Goal: Transaction & Acquisition: Purchase product/service

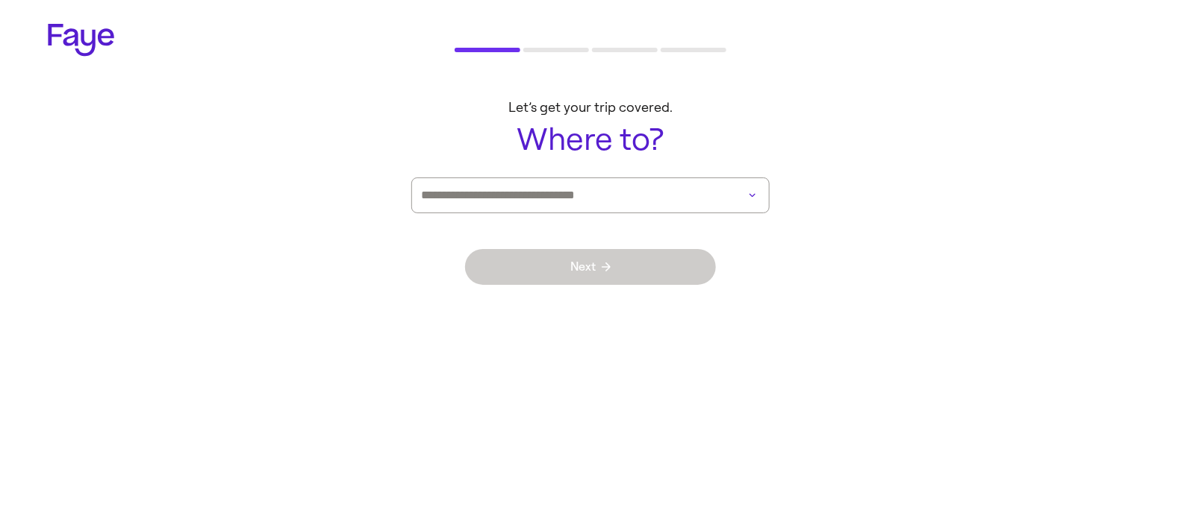
click at [578, 192] on input at bounding box center [569, 195] width 297 height 34
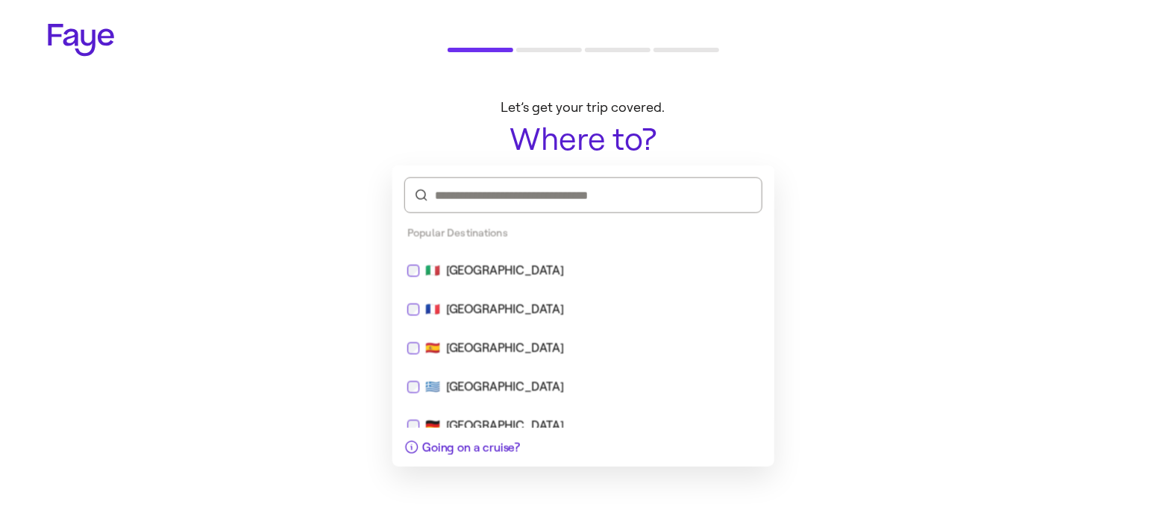
click at [476, 268] on div "🇮🇹 [GEOGRAPHIC_DATA]" at bounding box center [583, 271] width 352 height 18
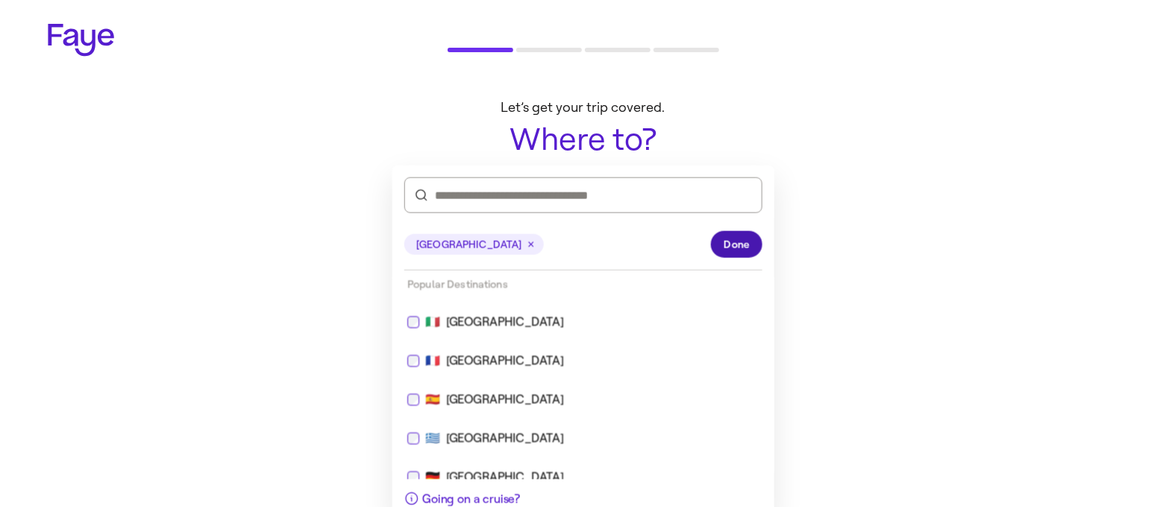
click at [745, 237] on span "Done" at bounding box center [737, 245] width 26 height 16
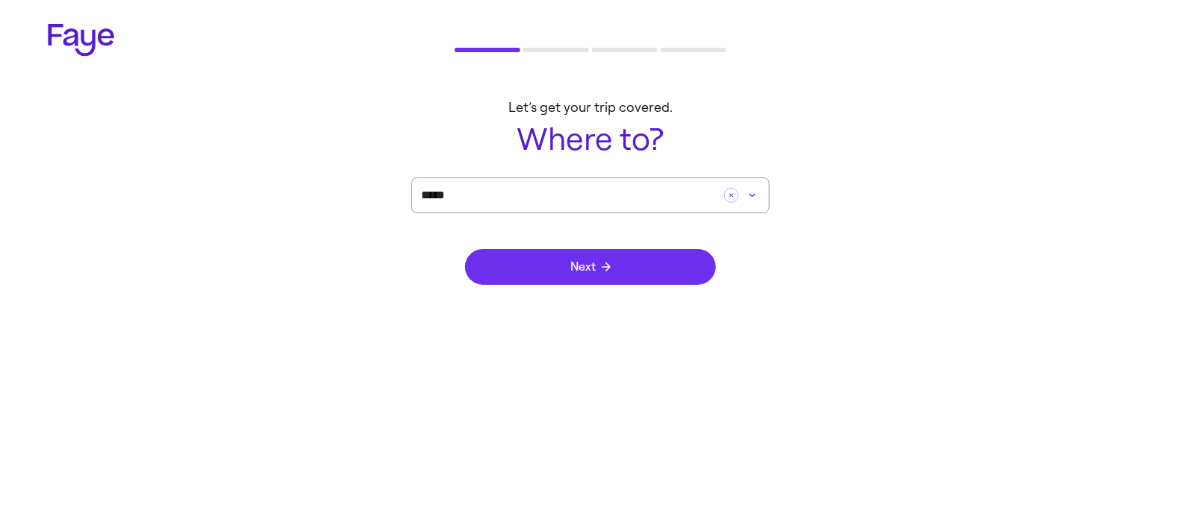
click at [605, 269] on icon "submit" at bounding box center [606, 267] width 9 height 9
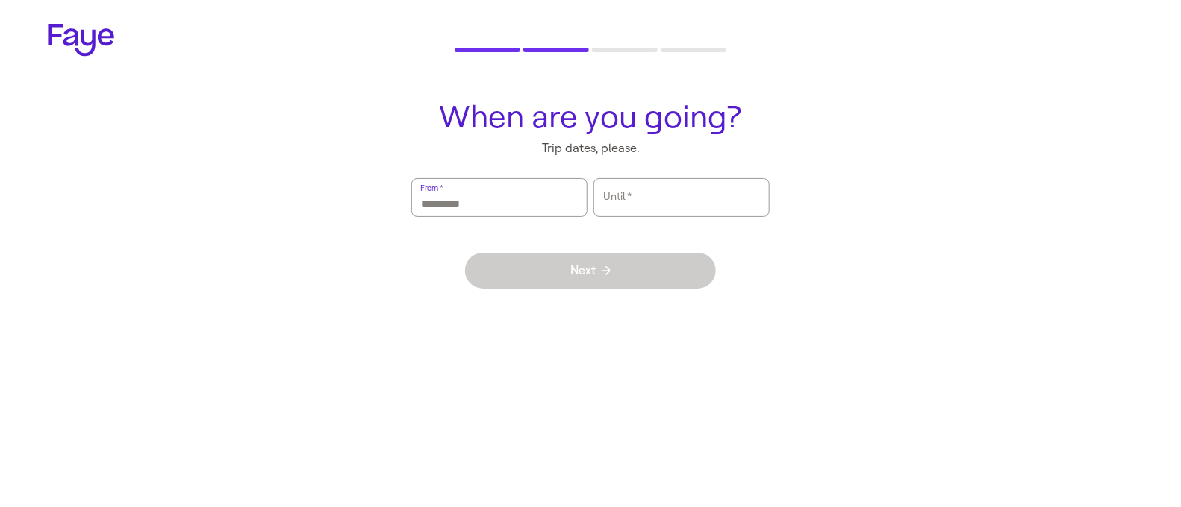
click at [499, 210] on input "From   *" at bounding box center [499, 198] width 157 height 34
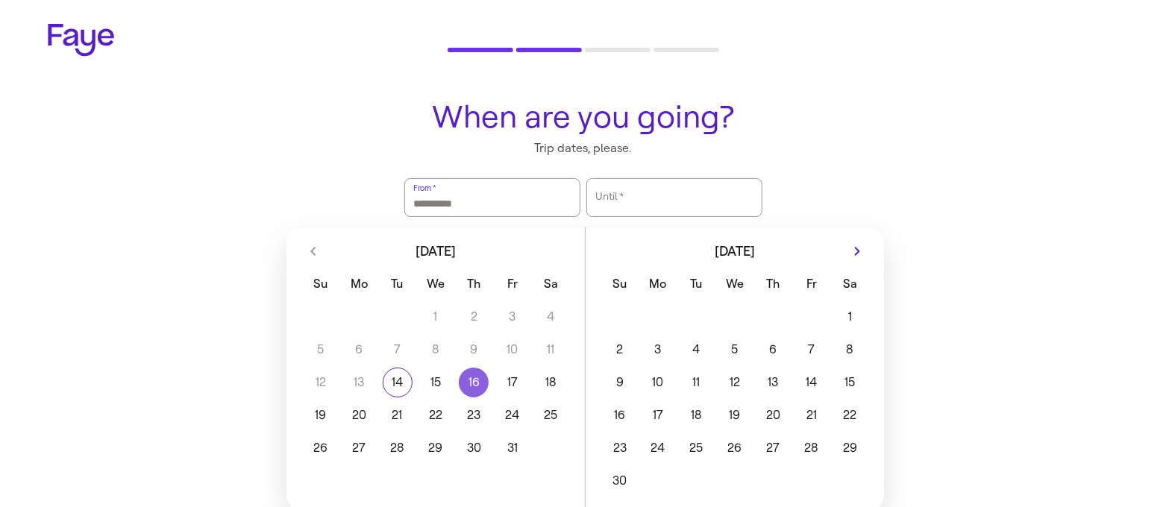
click at [472, 380] on button "16" at bounding box center [474, 383] width 38 height 30
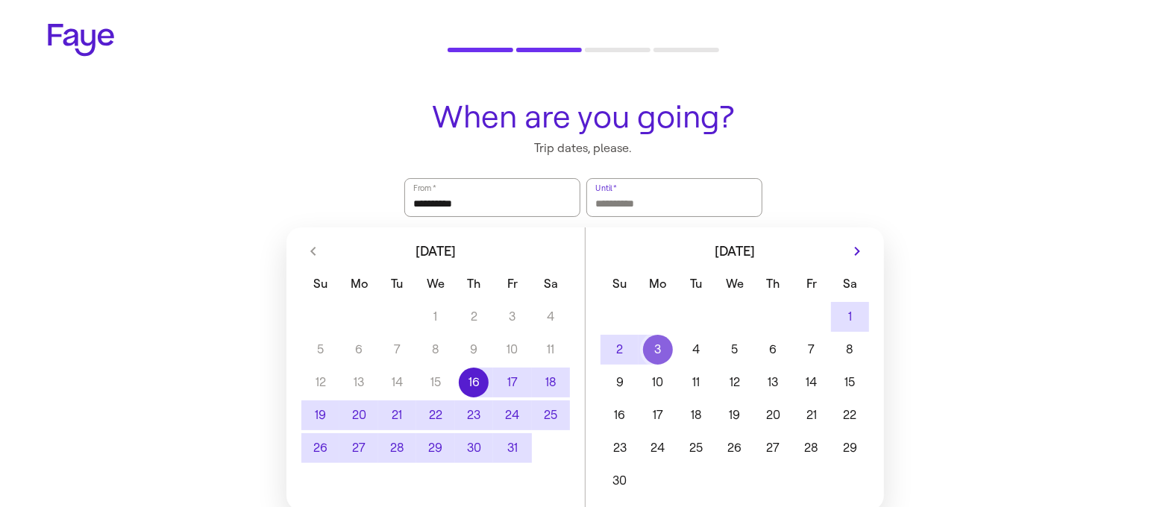
click at [669, 355] on button "3" at bounding box center [658, 350] width 38 height 30
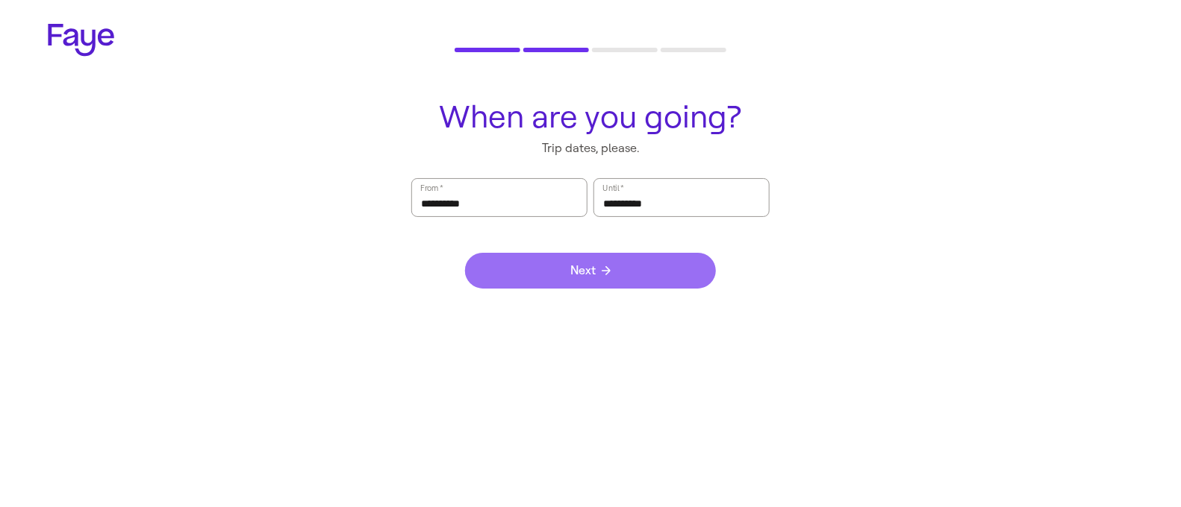
click at [613, 278] on button "Next" at bounding box center [590, 271] width 251 height 36
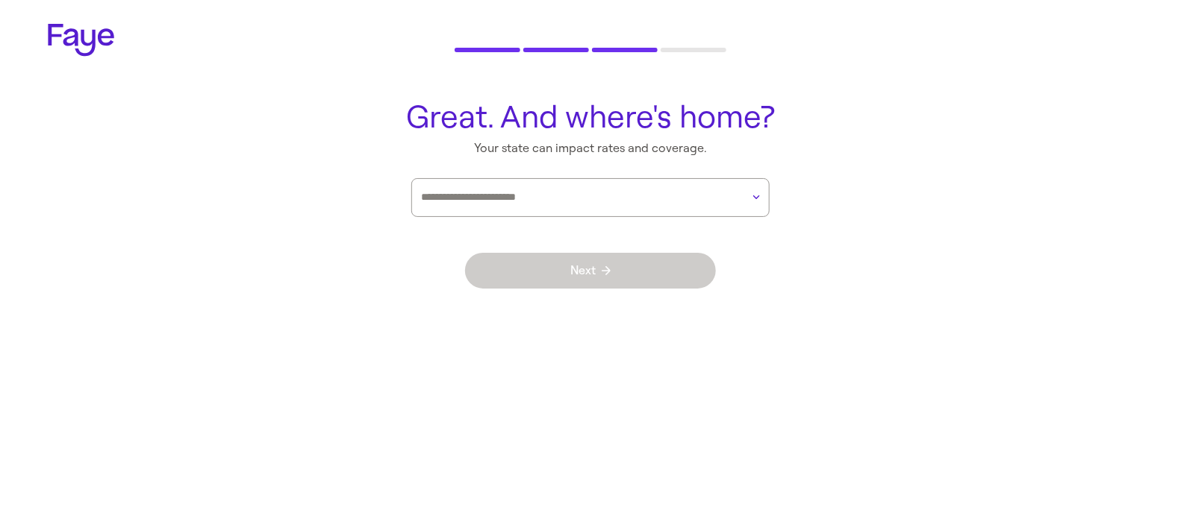
click at [609, 209] on div at bounding box center [581, 197] width 320 height 37
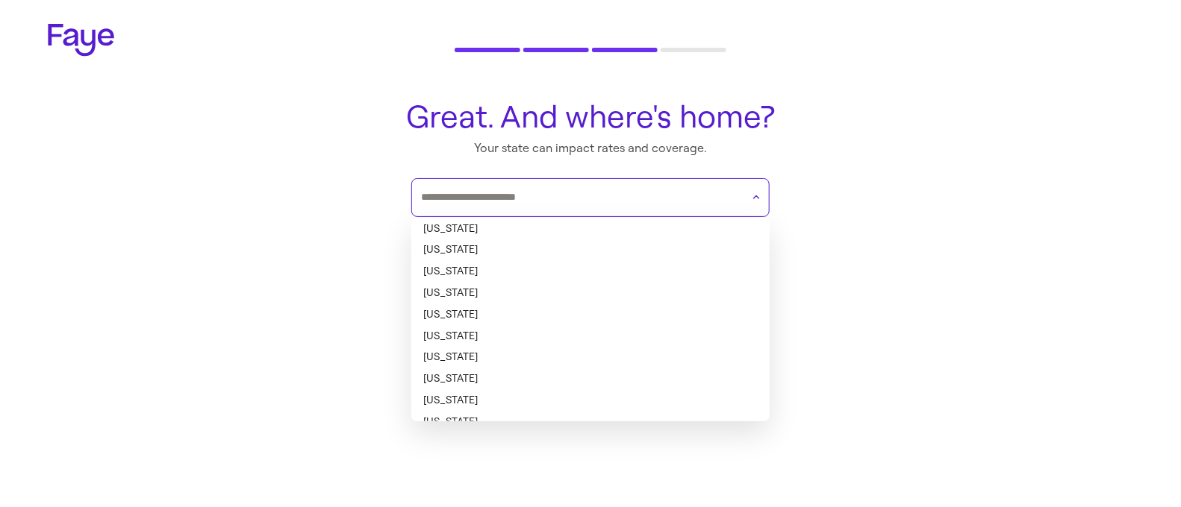
click at [565, 255] on li "[US_STATE]" at bounding box center [590, 251] width 358 height 22
type input "******"
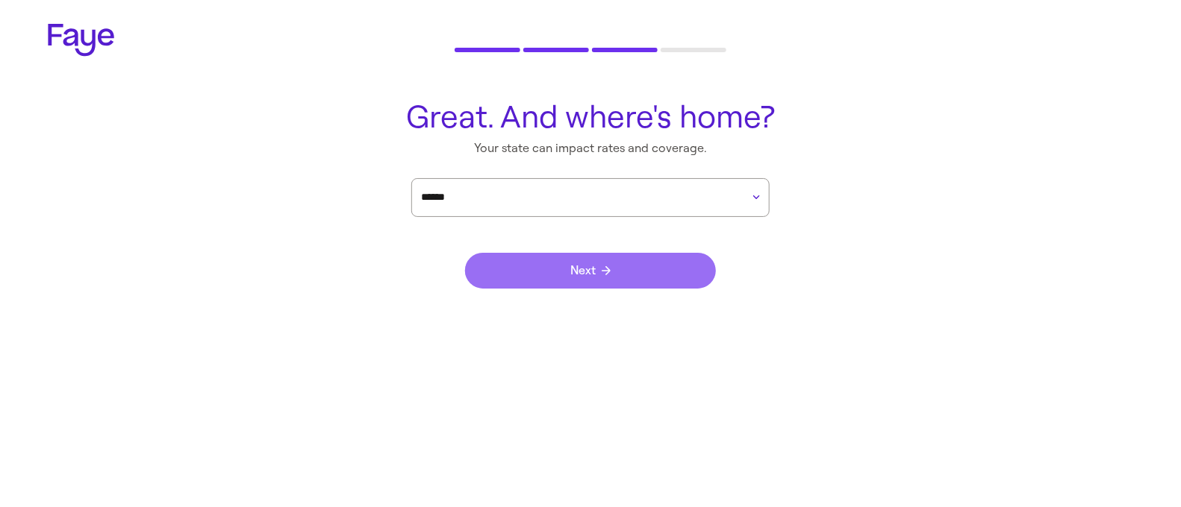
click at [615, 257] on button "Next" at bounding box center [590, 271] width 251 height 36
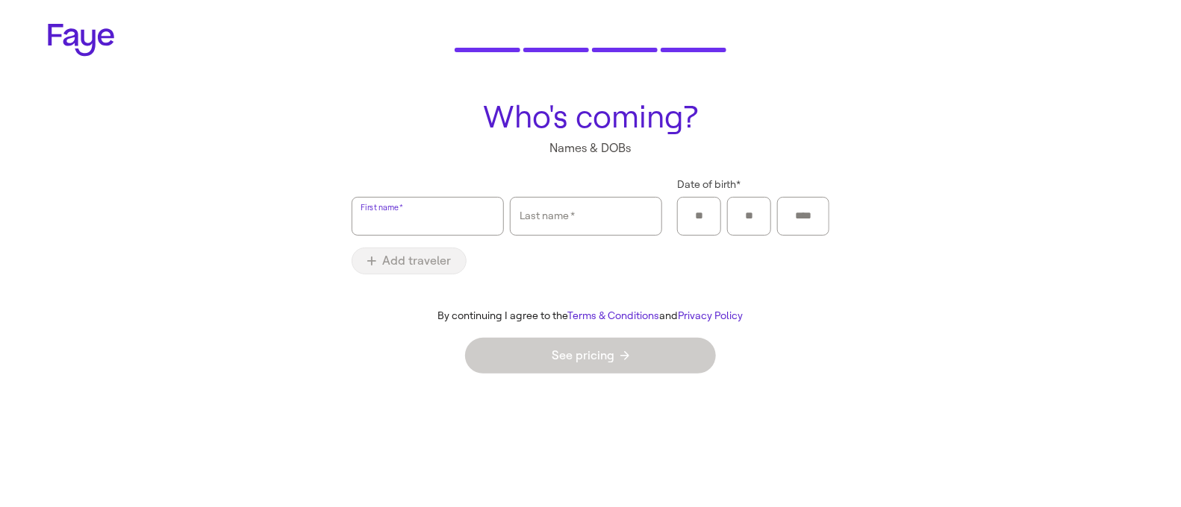
click at [419, 224] on input "First name   *" at bounding box center [427, 216] width 133 height 34
type input "**"
click at [569, 211] on input "Last name   *" at bounding box center [585, 216] width 133 height 34
type input "**"
click at [709, 202] on div at bounding box center [699, 216] width 25 height 37
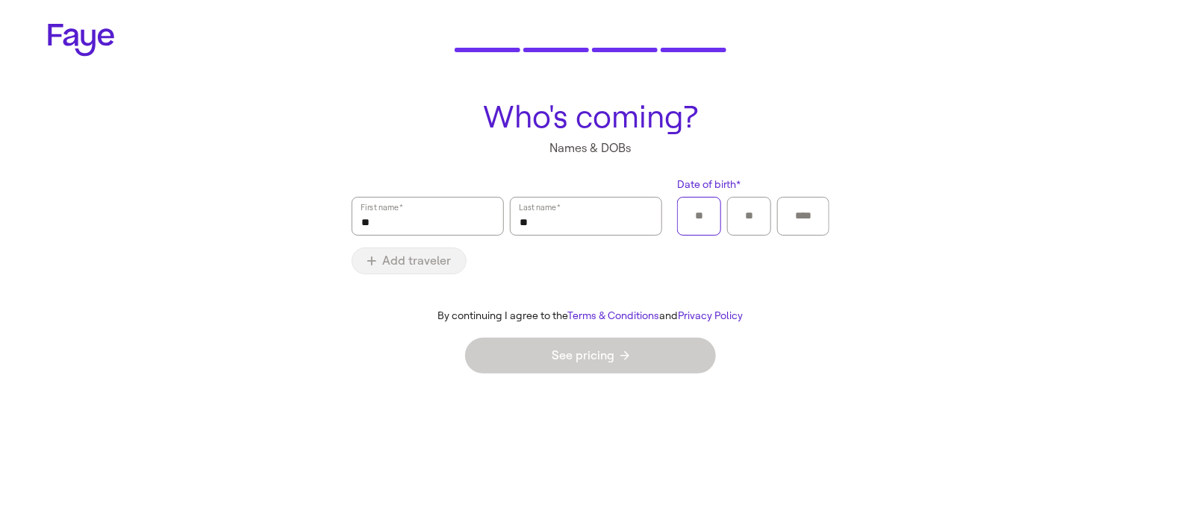
click at [698, 216] on input "Date of birth *" at bounding box center [699, 216] width 25 height 22
type input "**"
click at [796, 210] on input "Year" at bounding box center [803, 216] width 33 height 22
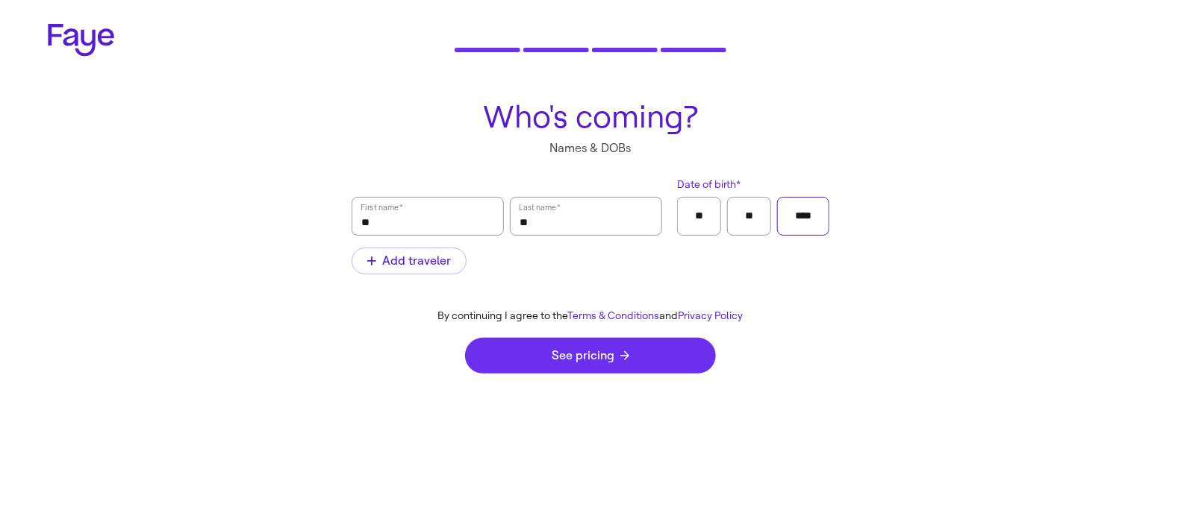
type input "****"
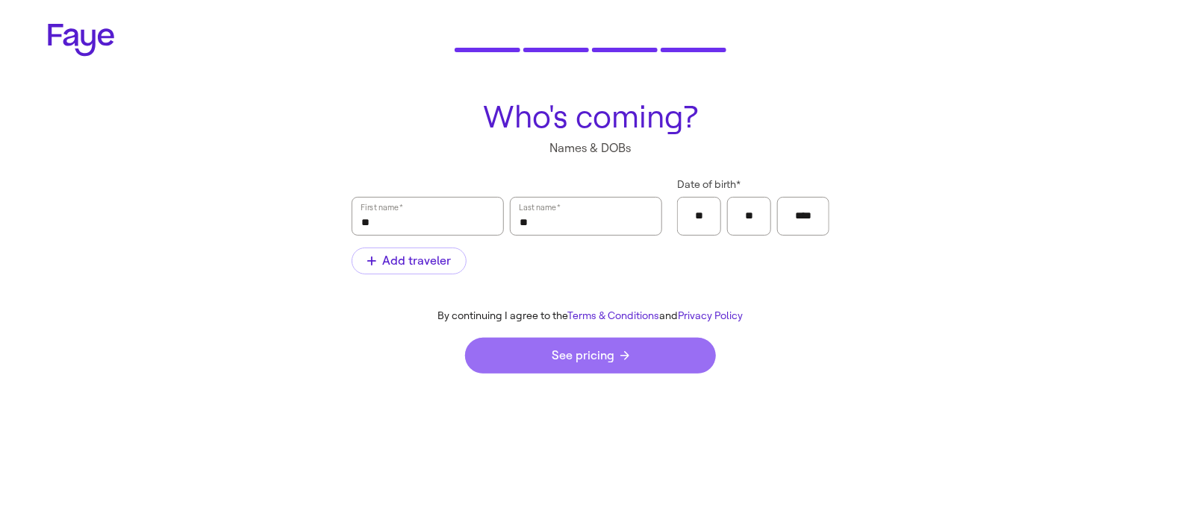
click at [581, 366] on button "See pricing" at bounding box center [590, 356] width 251 height 36
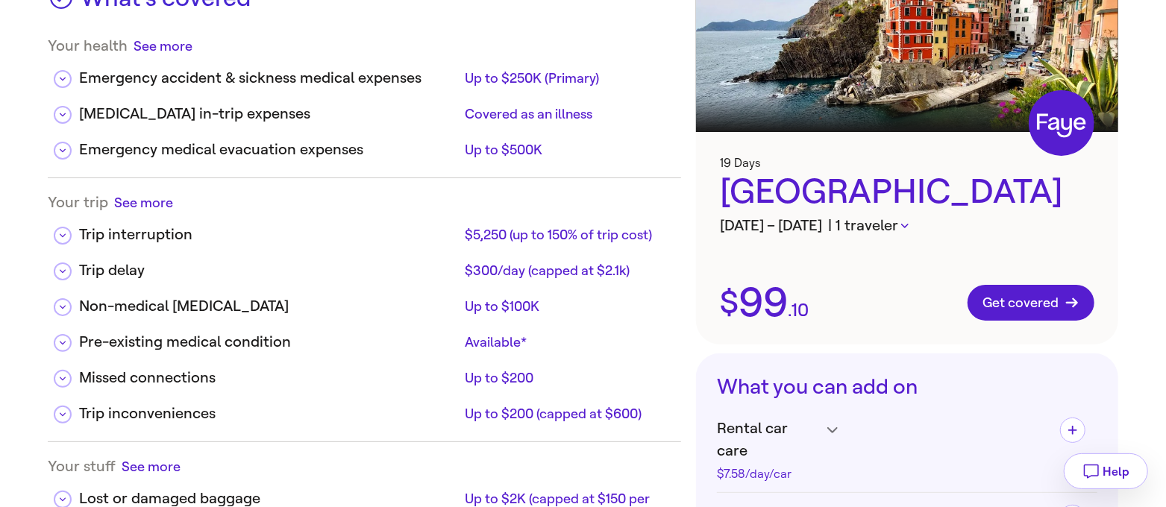
scroll to position [93, 0]
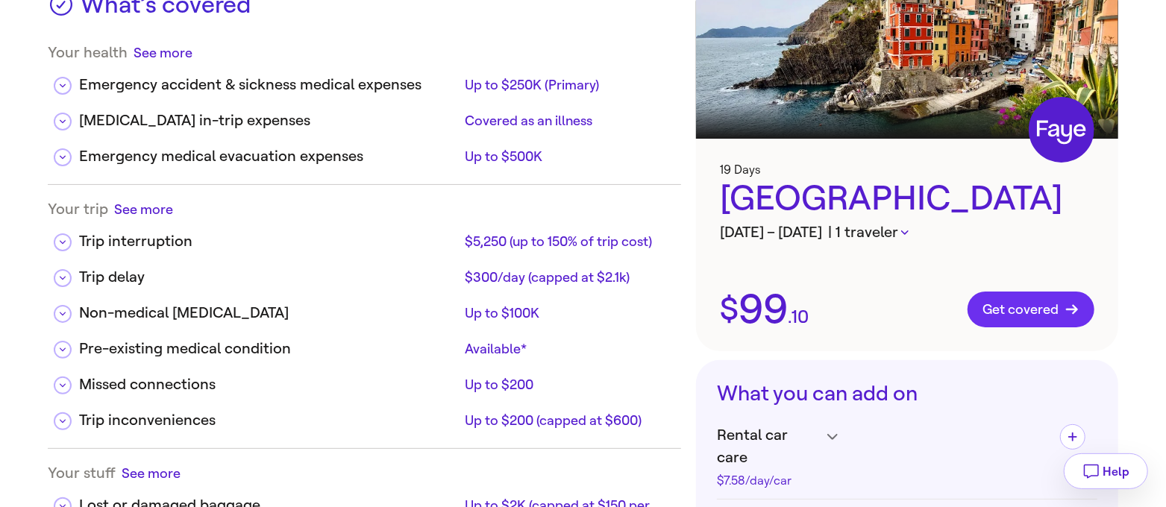
click at [1038, 310] on span "Get covered" at bounding box center [1031, 309] width 97 height 15
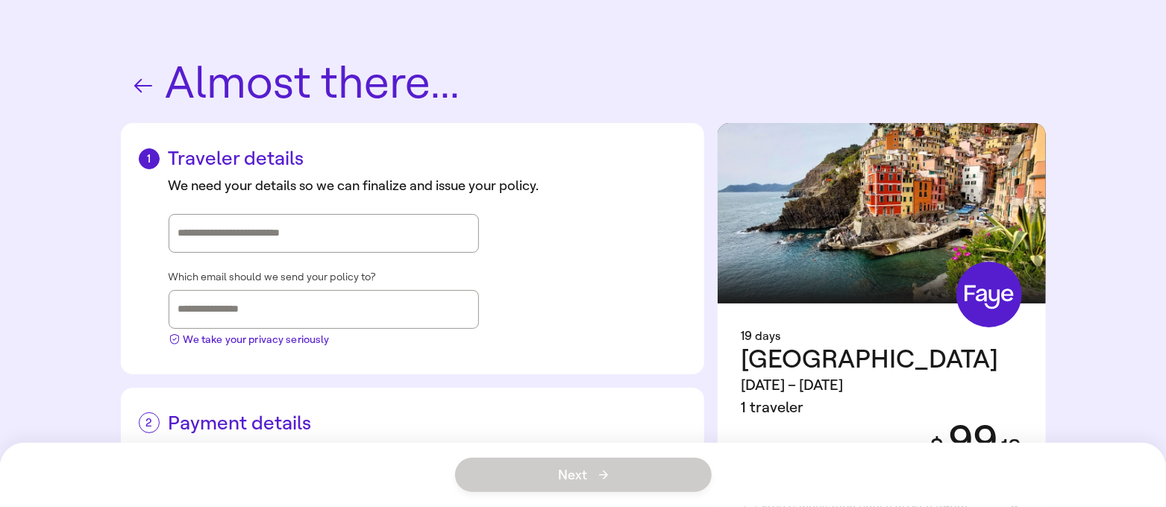
scroll to position [64, 0]
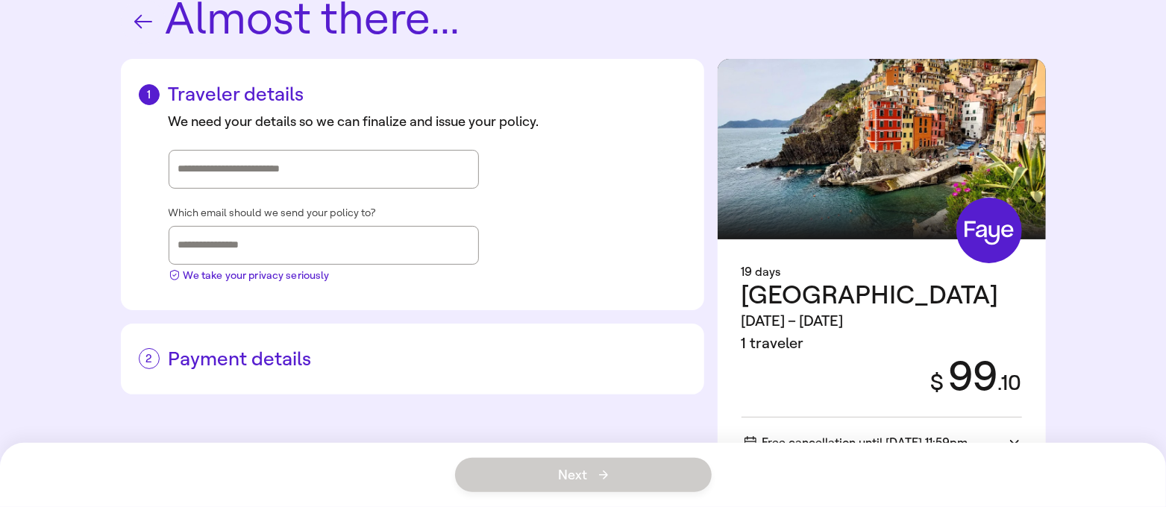
click at [143, 25] on icon "button" at bounding box center [143, 22] width 24 height 24
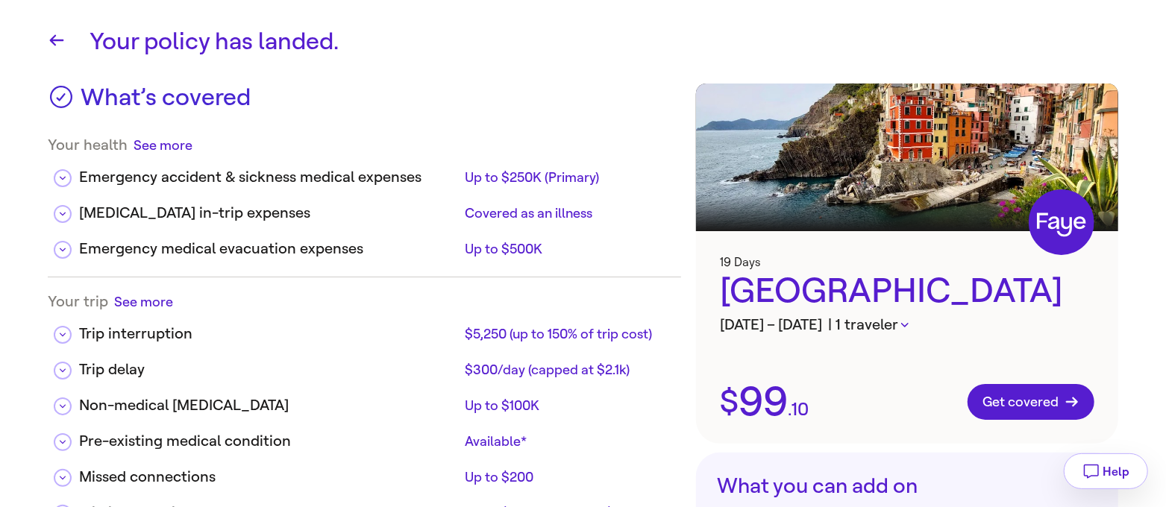
click at [909, 323] on icon "button" at bounding box center [905, 325] width 7 height 4
click at [935, 322] on div at bounding box center [583, 253] width 1166 height 507
click at [182, 144] on button "See more" at bounding box center [163, 145] width 59 height 19
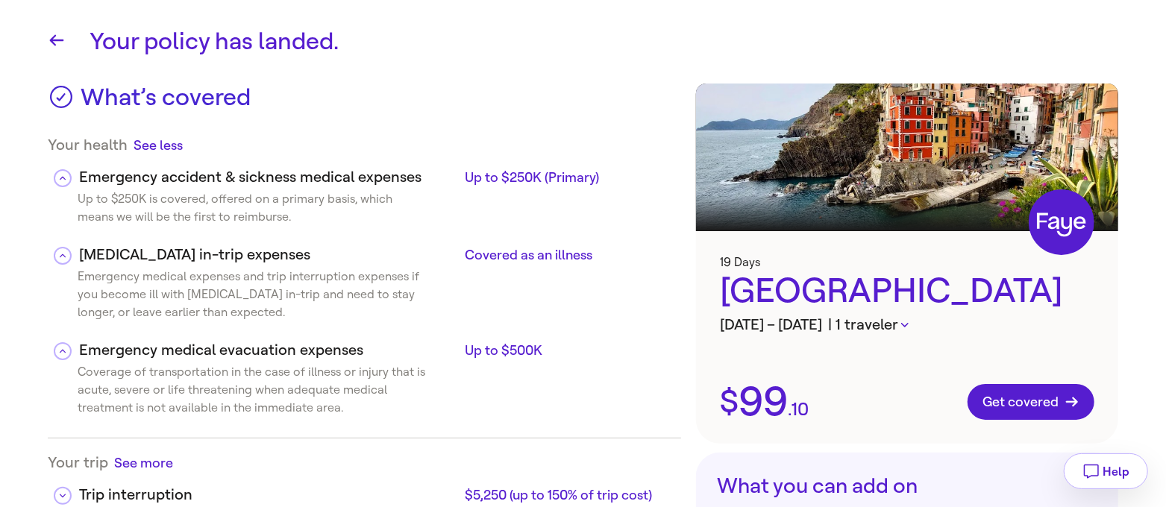
click at [182, 144] on div "Your health See less" at bounding box center [365, 145] width 634 height 19
click at [175, 143] on button "See less" at bounding box center [158, 145] width 49 height 19
